Goal: Information Seeking & Learning: Understand process/instructions

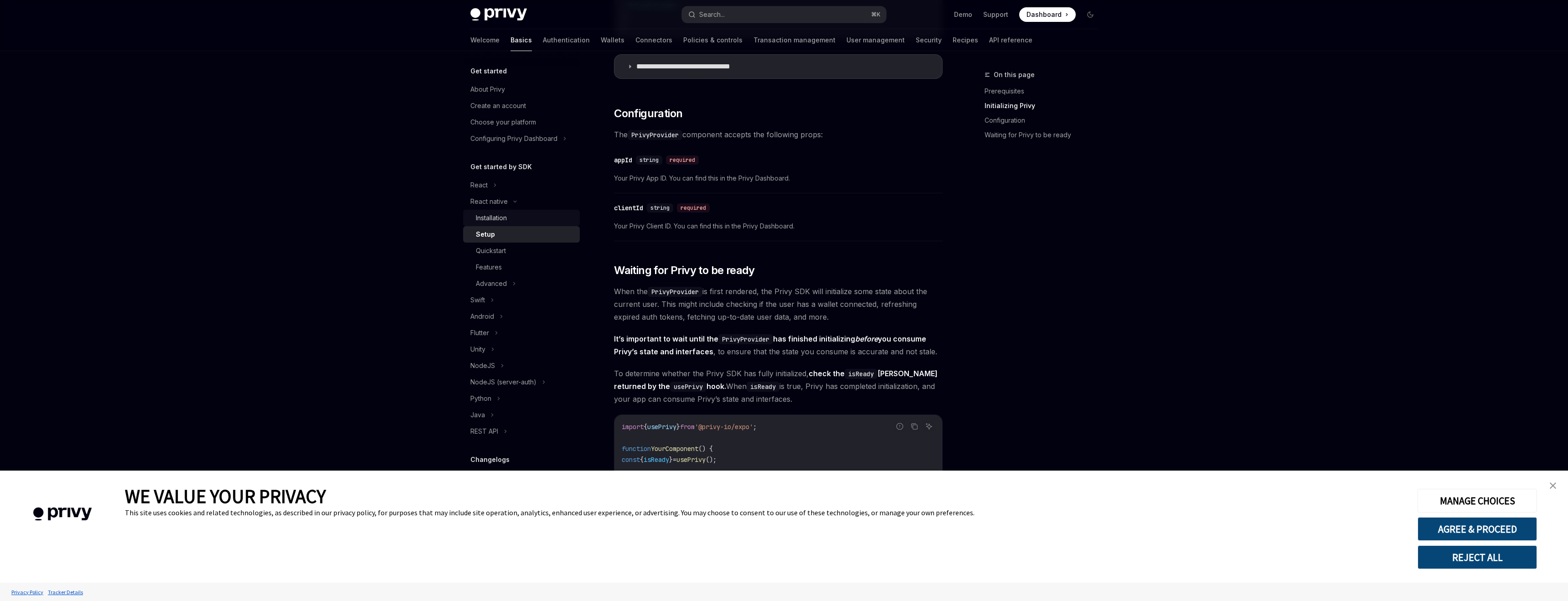
click at [510, 219] on div "Installation" at bounding box center [525, 218] width 98 height 11
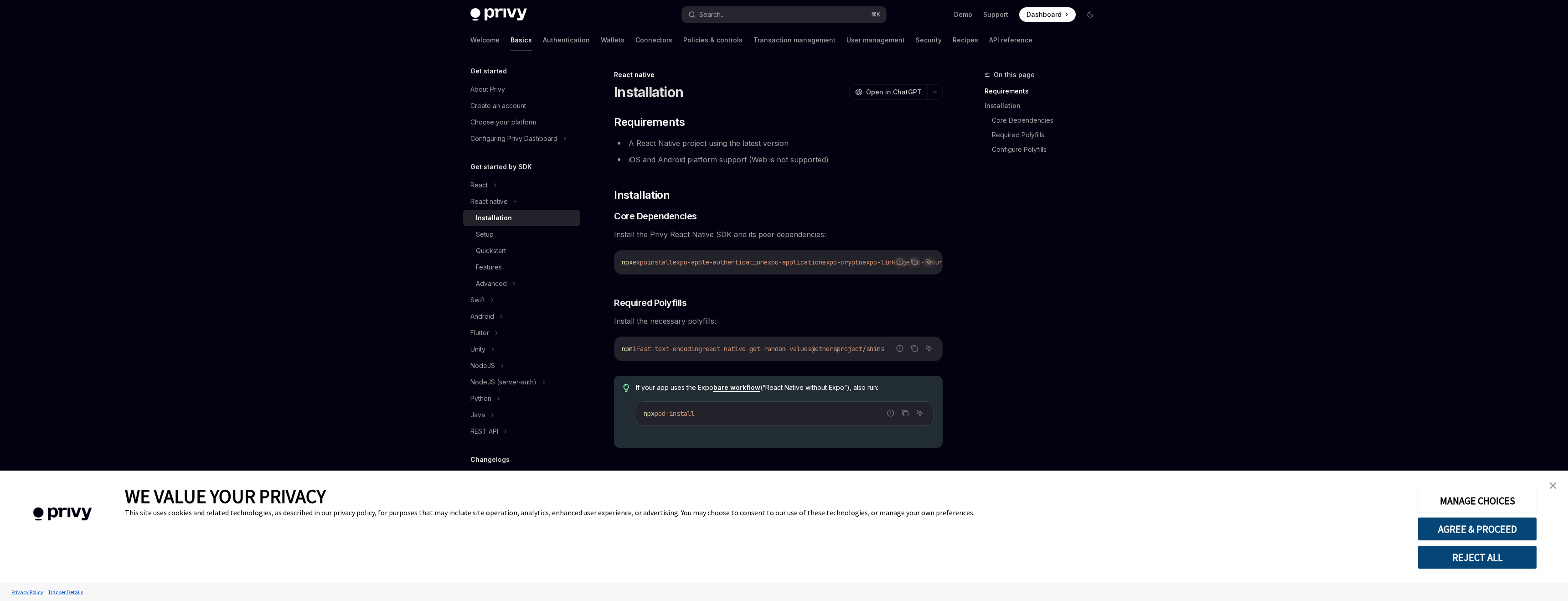
click at [719, 258] on span "expo-apple-authentication" at bounding box center [718, 262] width 91 height 8
copy div "npx expo install expo-apple-authentication expo-application expo-crypto expo-li…"
click at [732, 353] on span "react-native-get-random-values" at bounding box center [756, 349] width 109 height 8
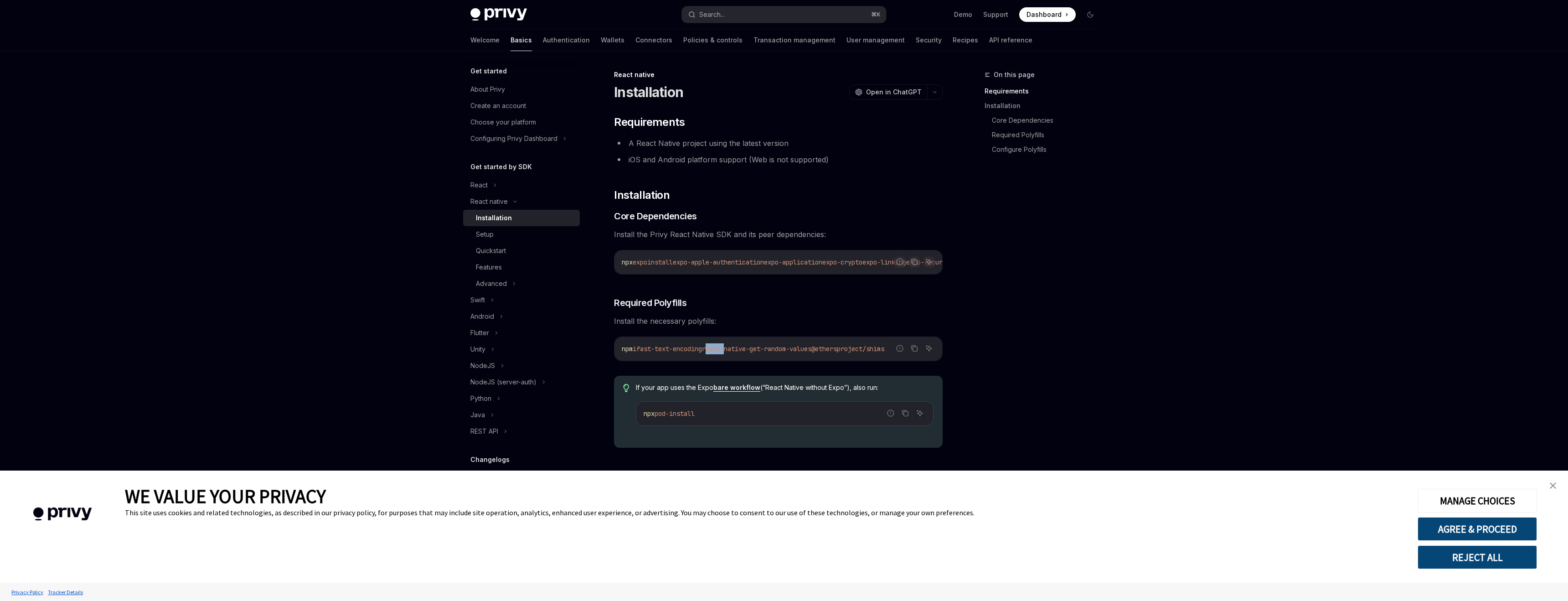
click at [732, 353] on span "react-native-get-random-values" at bounding box center [756, 349] width 109 height 8
copy div "npm i fast-text-encoding react-native-get-random-values @ethersproject/shims"
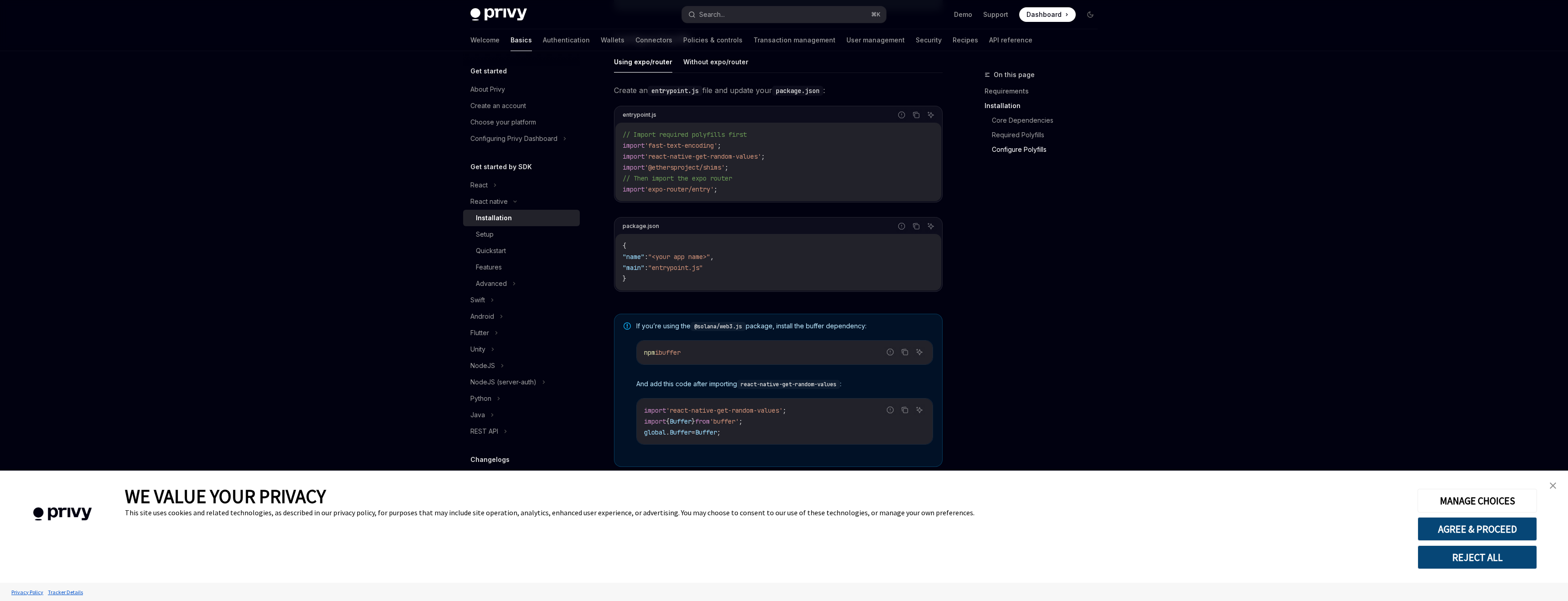
scroll to position [486, 0]
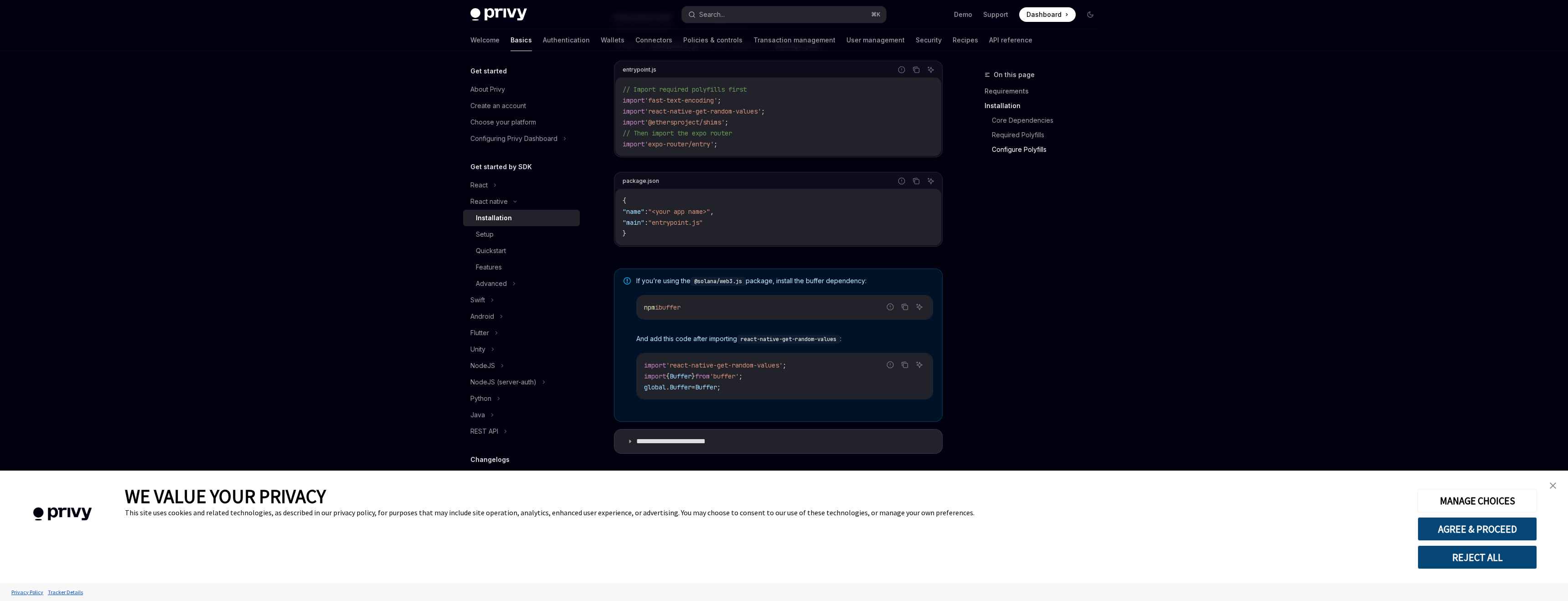
type textarea "*"
